Goal: Task Accomplishment & Management: Complete application form

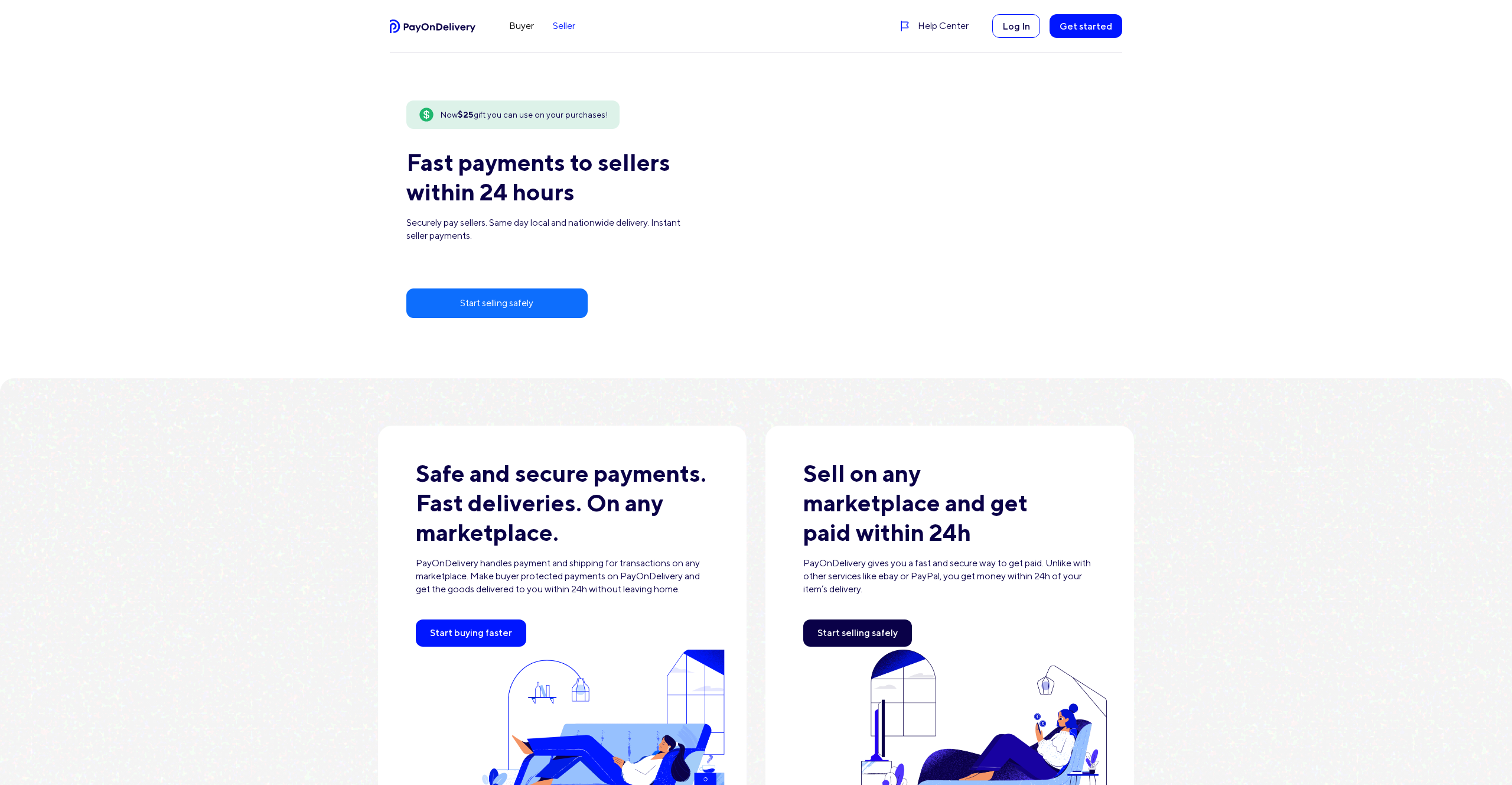
click at [565, 31] on link "Seller" at bounding box center [564, 25] width 42 height 19
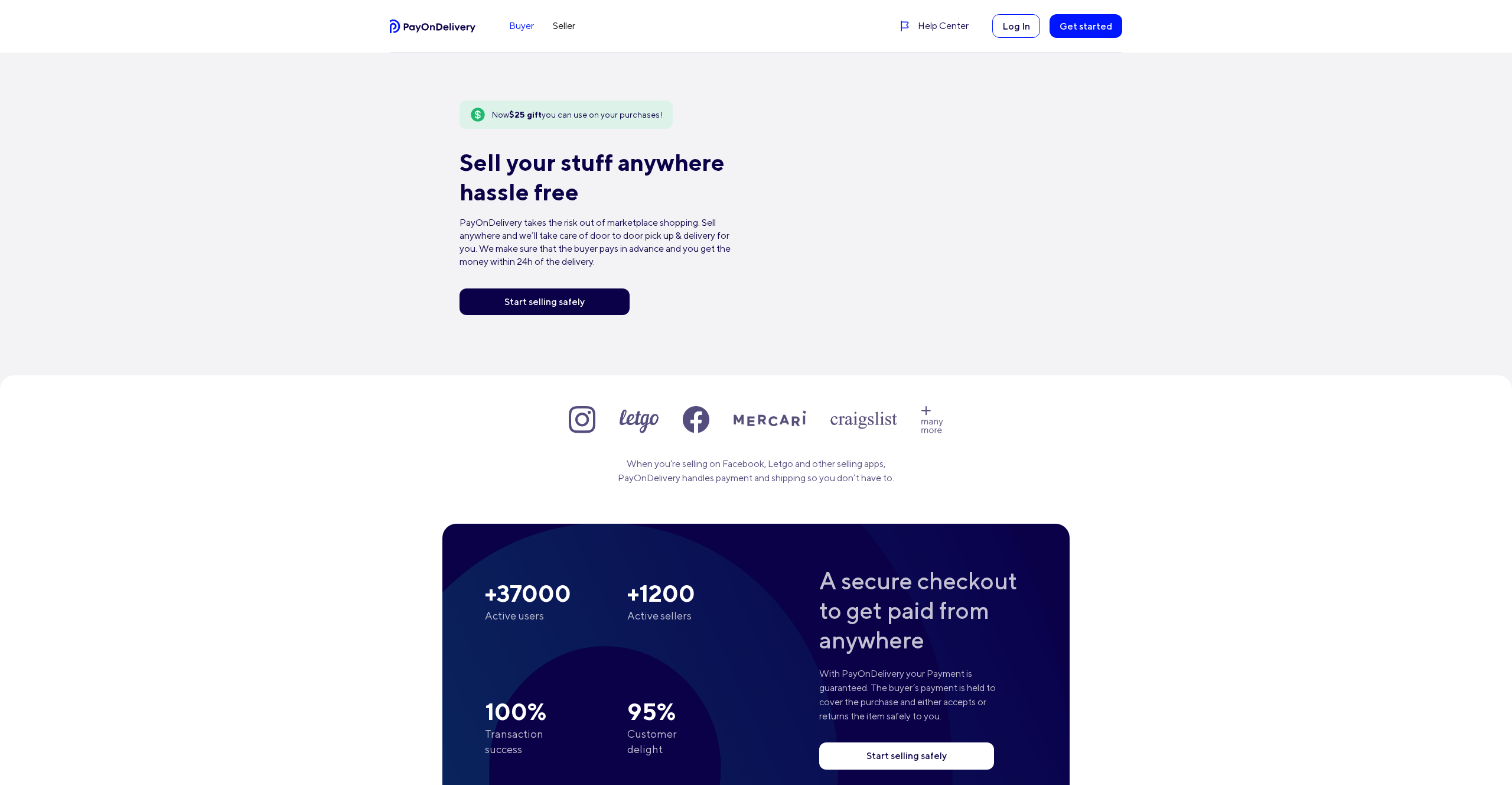
click at [520, 22] on link "Buyer" at bounding box center [522, 25] width 43 height 19
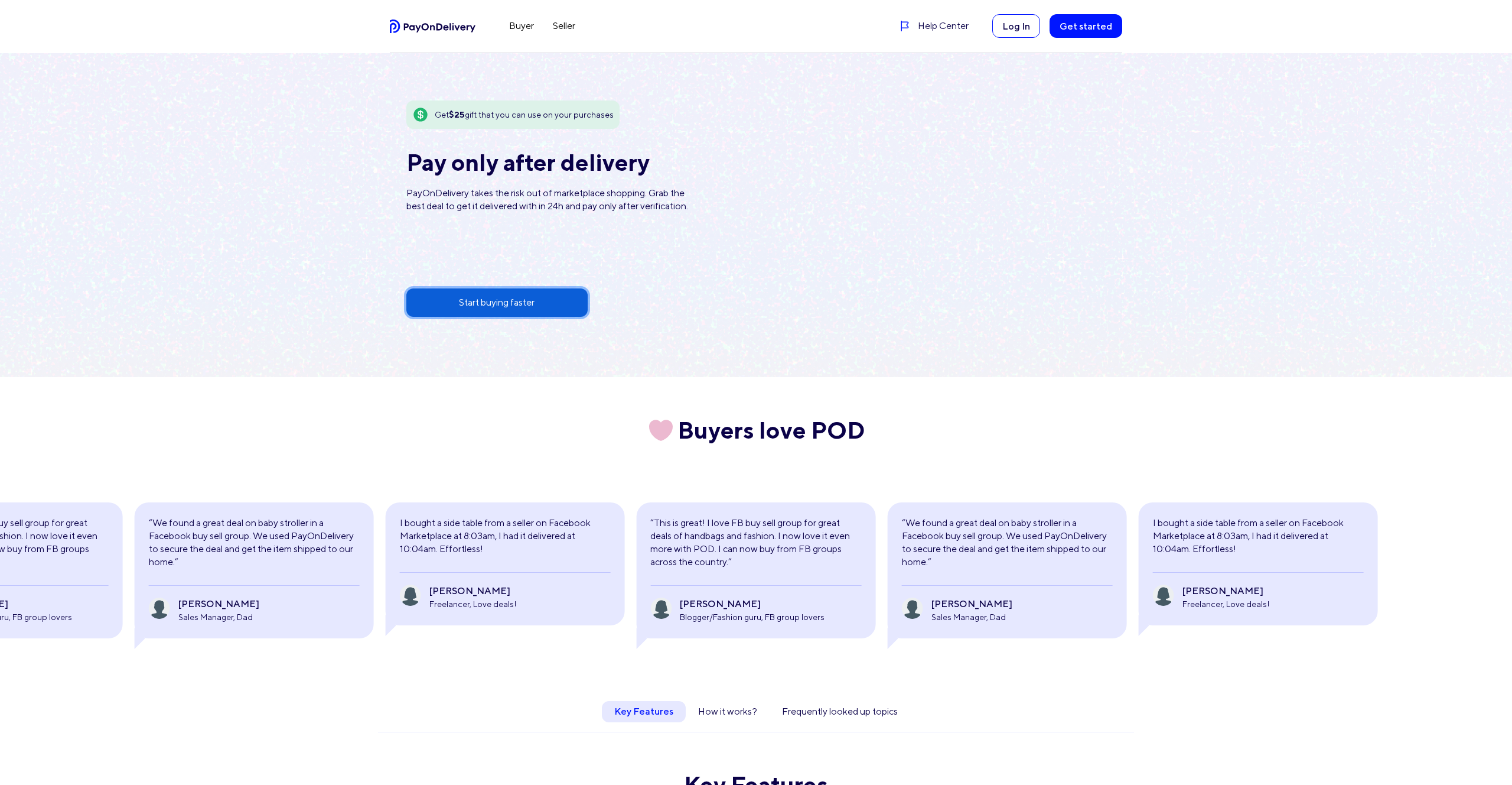
click at [537, 296] on link "Start buying faster" at bounding box center [497, 302] width 182 height 28
